Goal: Transaction & Acquisition: Subscribe to service/newsletter

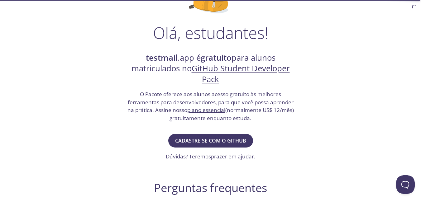
scroll to position [94, 0]
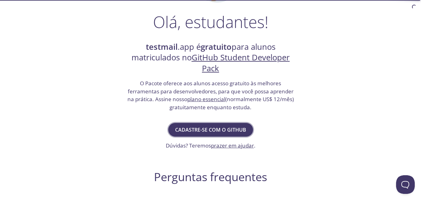
click at [230, 133] on font "Cadastre-se com o GitHub" at bounding box center [210, 130] width 71 height 7
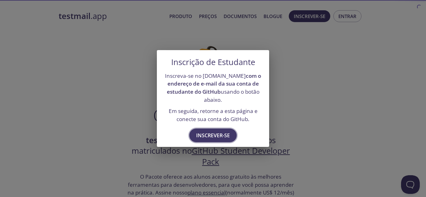
click at [217, 133] on font "Inscrever-se" at bounding box center [213, 135] width 34 height 7
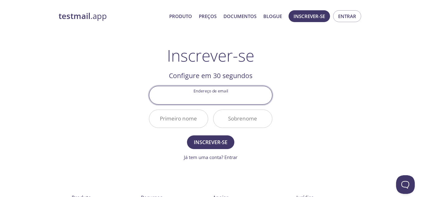
click at [222, 101] on input "Endereço de email" at bounding box center [210, 95] width 123 height 18
type input "lucianomaciel53@gmail.com"
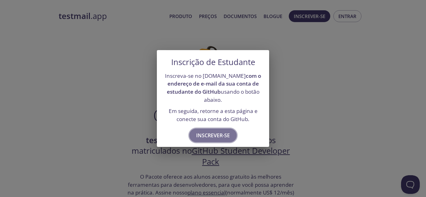
click at [213, 135] on font "Inscrever-se" at bounding box center [213, 135] width 34 height 7
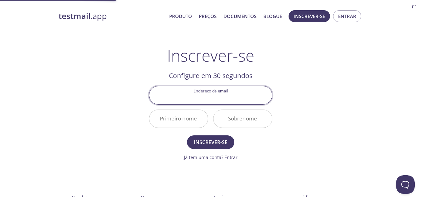
click at [218, 94] on input "Endereço de email" at bounding box center [210, 95] width 123 height 18
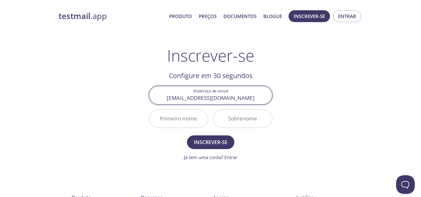
type input "lucianomaciel53@gmail.com"
click at [187, 136] on button "Inscrever-se" at bounding box center [210, 143] width 47 height 14
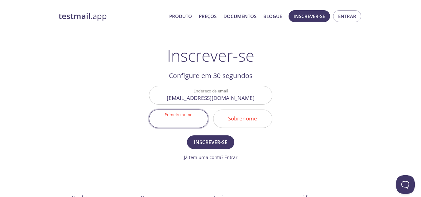
click at [187, 122] on input "Primeiro nome" at bounding box center [178, 119] width 59 height 18
type input "Luciano"
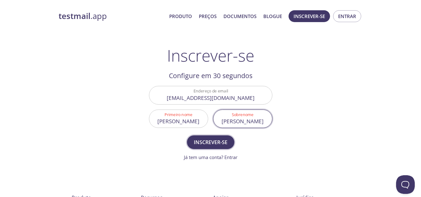
type input "Maciel"
click at [218, 144] on font "Inscrever-se" at bounding box center [211, 142] width 34 height 7
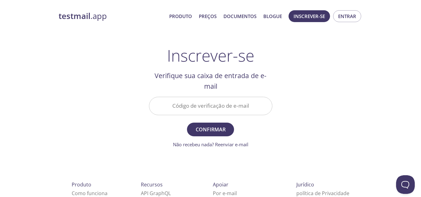
click at [231, 106] on input "Código de verificação de e-mail" at bounding box center [210, 106] width 123 height 18
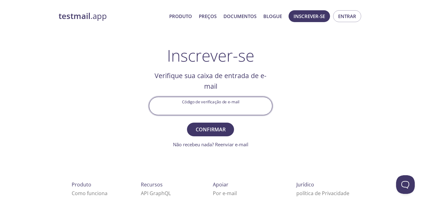
click at [223, 104] on input "Código de verificação de e-mail" at bounding box center [210, 106] width 123 height 18
paste input "QM12P36"
type input "QM12P36"
click at [222, 131] on font "Confirmar" at bounding box center [211, 129] width 30 height 7
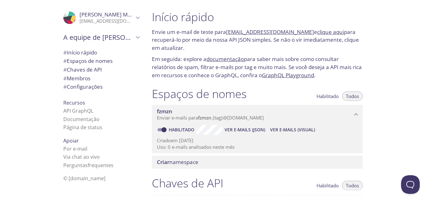
click at [374, 54] on div "Início rápido Envie um e-mail de teste para fzmzn.test@inbox.testmail.app e cli…" at bounding box center [286, 98] width 279 height 197
